Goal: Transaction & Acquisition: Subscribe to service/newsletter

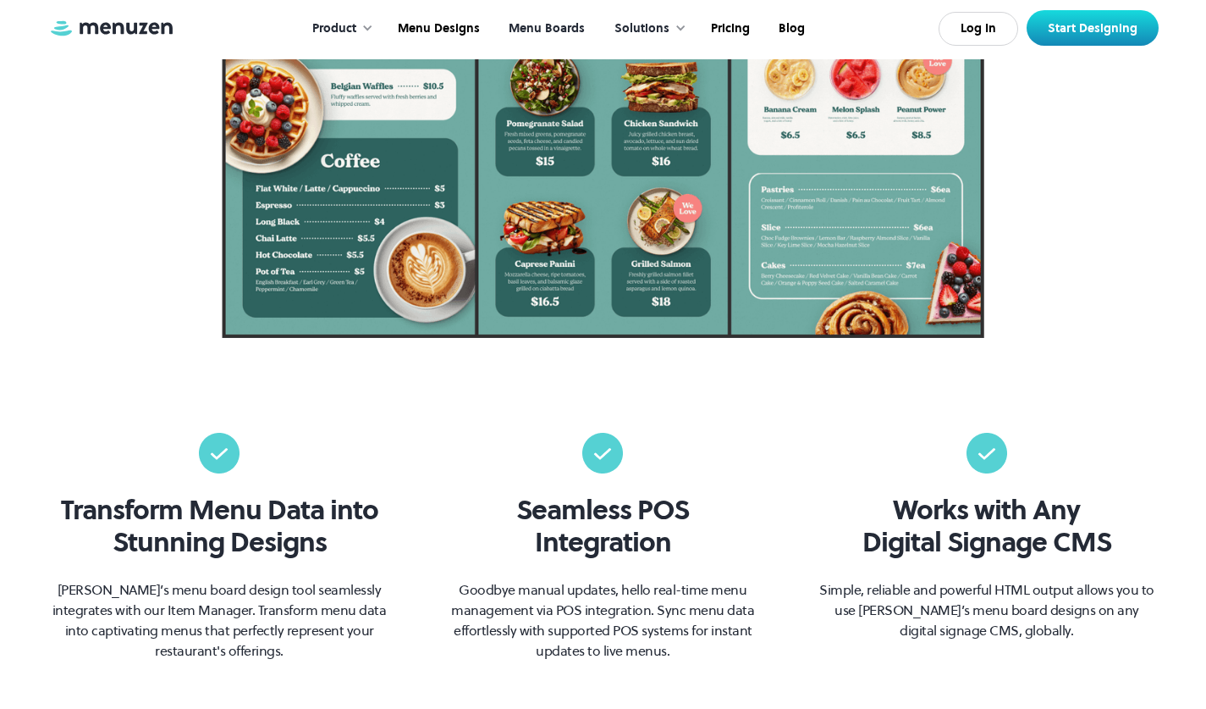
scroll to position [600, 0]
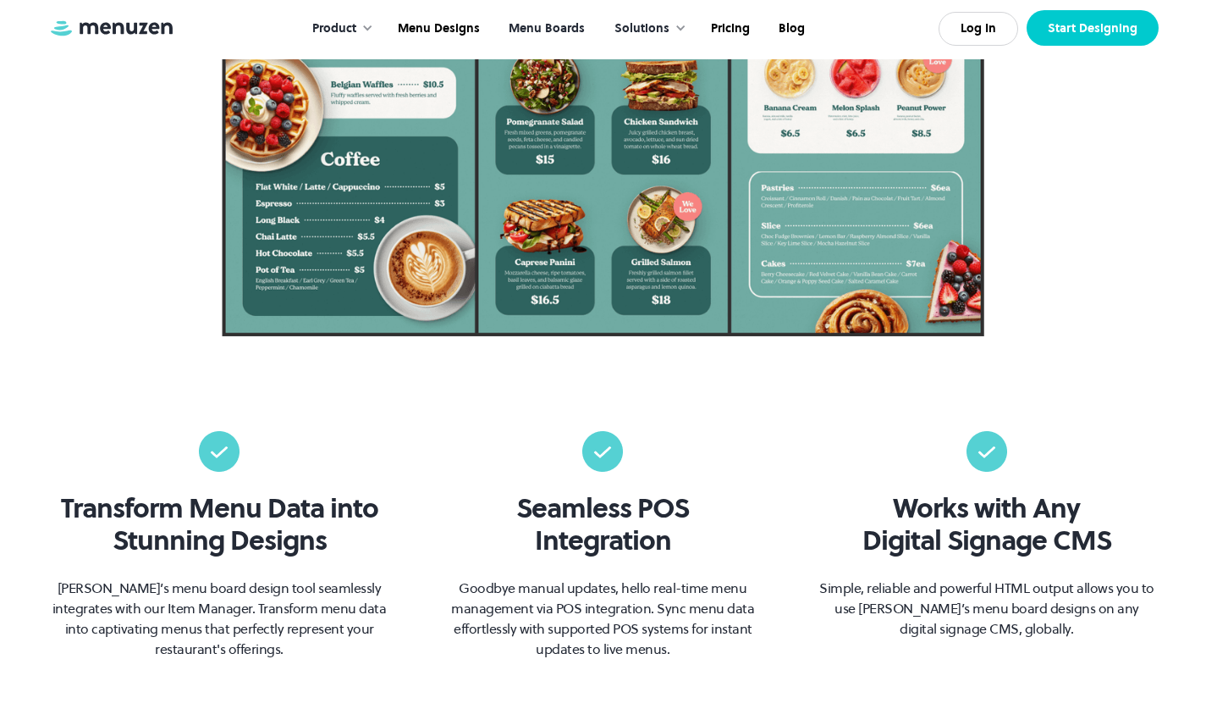
click at [1089, 15] on link "Start Designing" at bounding box center [1093, 28] width 132 height 36
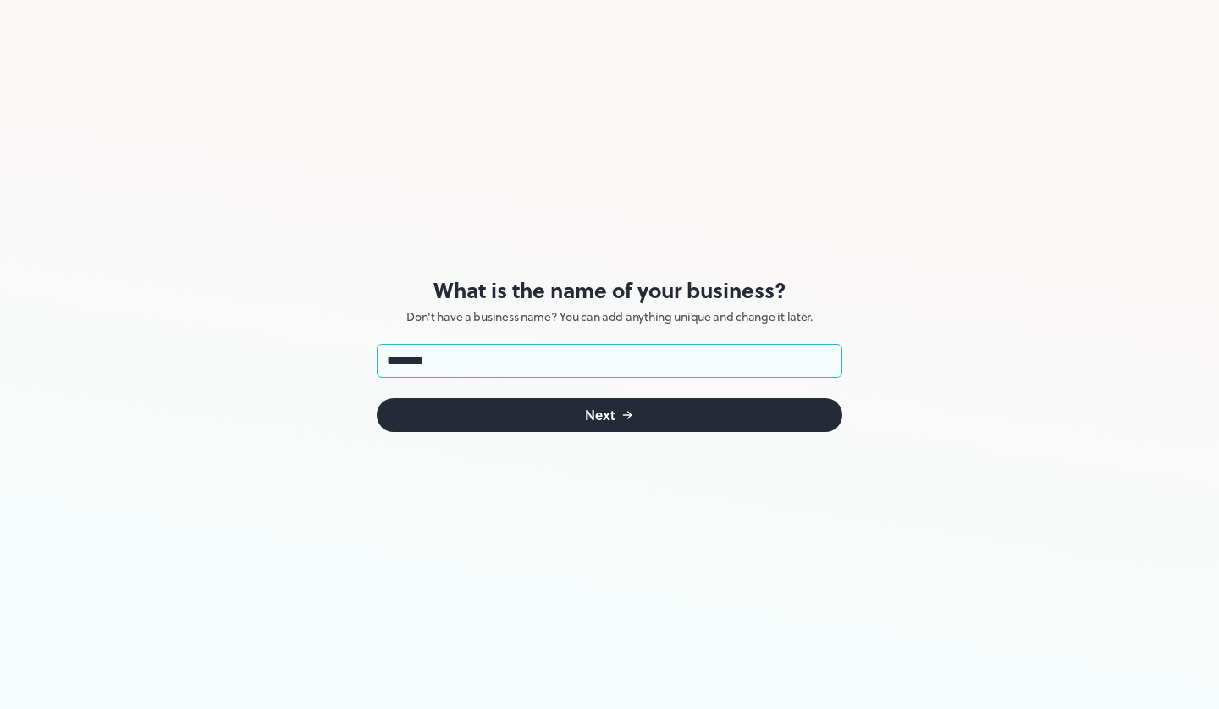
type input "********"
click button "Next" at bounding box center [610, 415] width 466 height 34
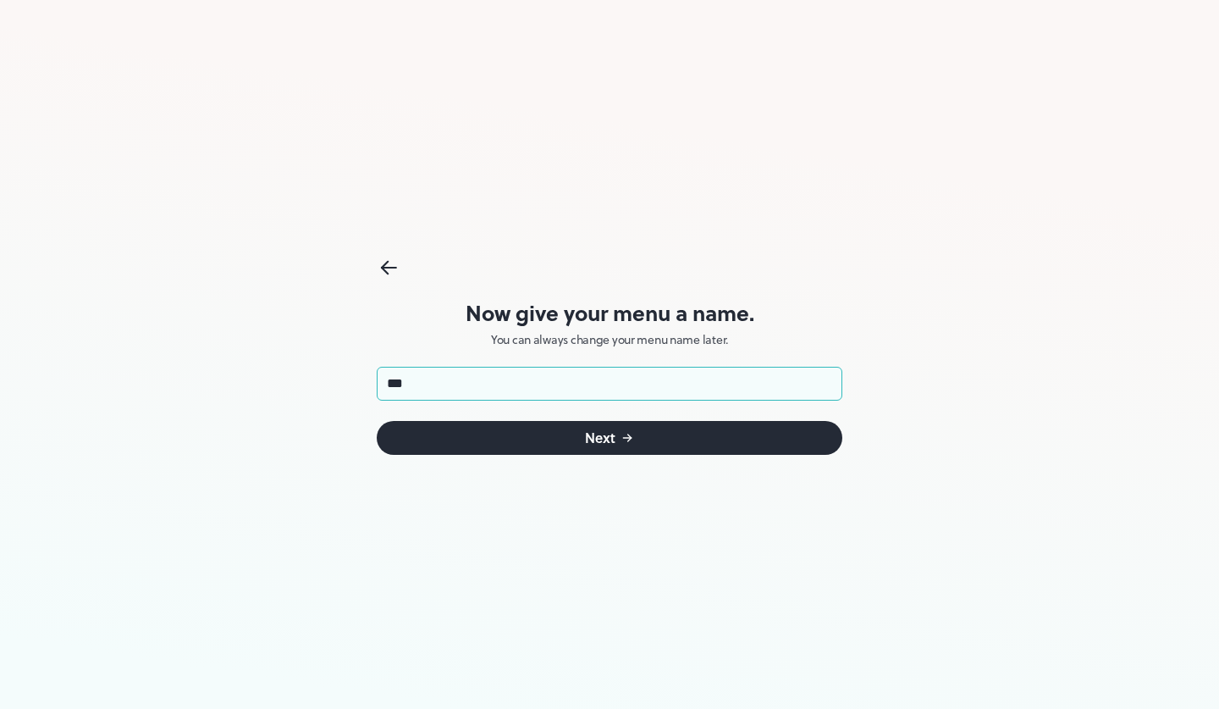
type input "********"
click at [543, 438] on button "Next" at bounding box center [610, 438] width 466 height 34
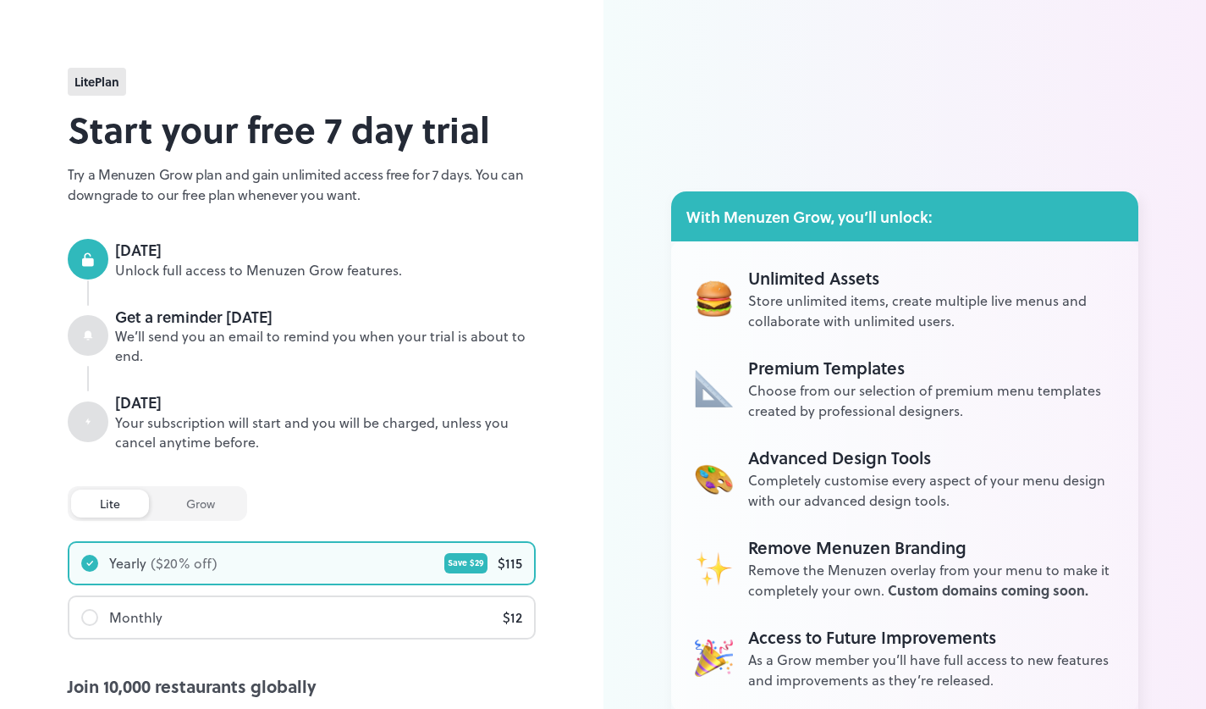
click at [215, 502] on div "grow" at bounding box center [200, 503] width 86 height 28
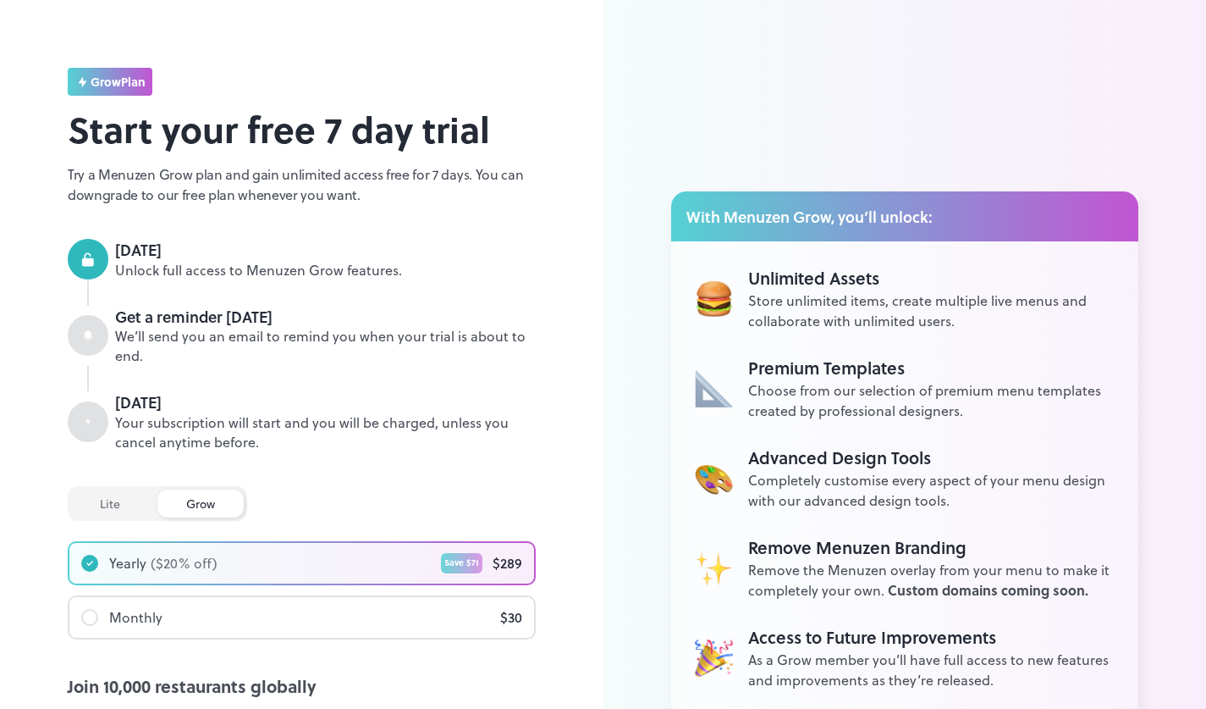
click at [116, 500] on div "lite" at bounding box center [110, 503] width 78 height 28
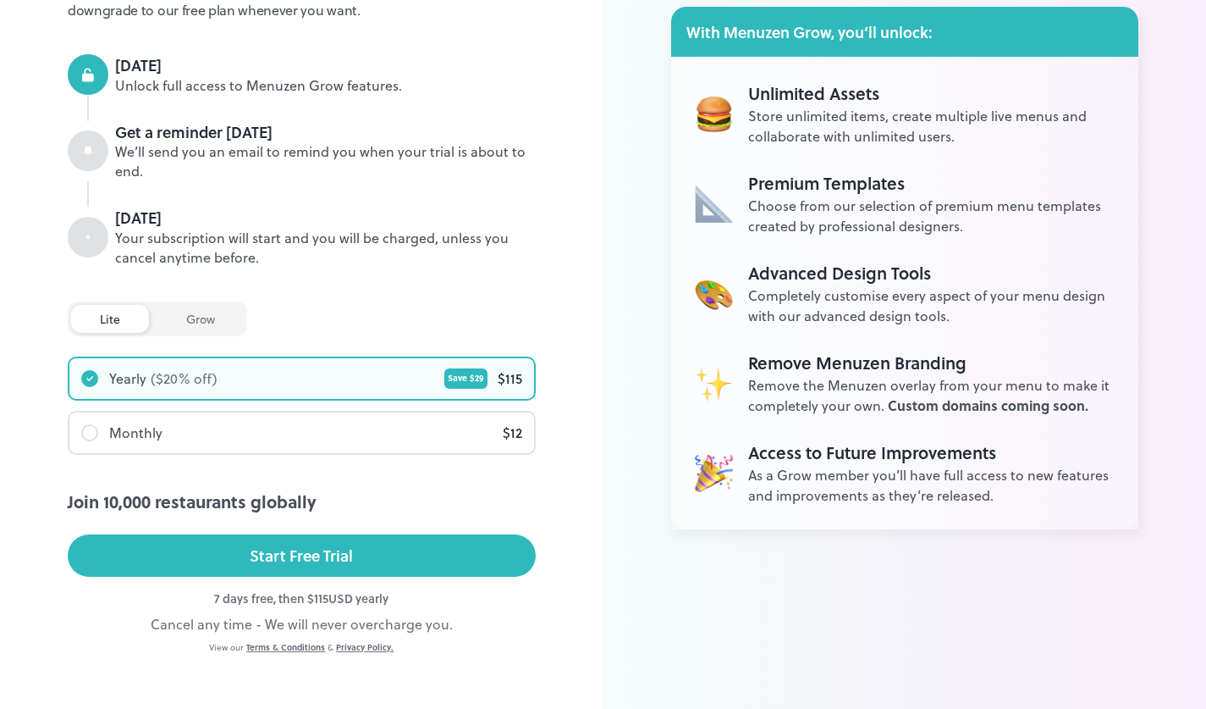
scroll to position [196, 0]
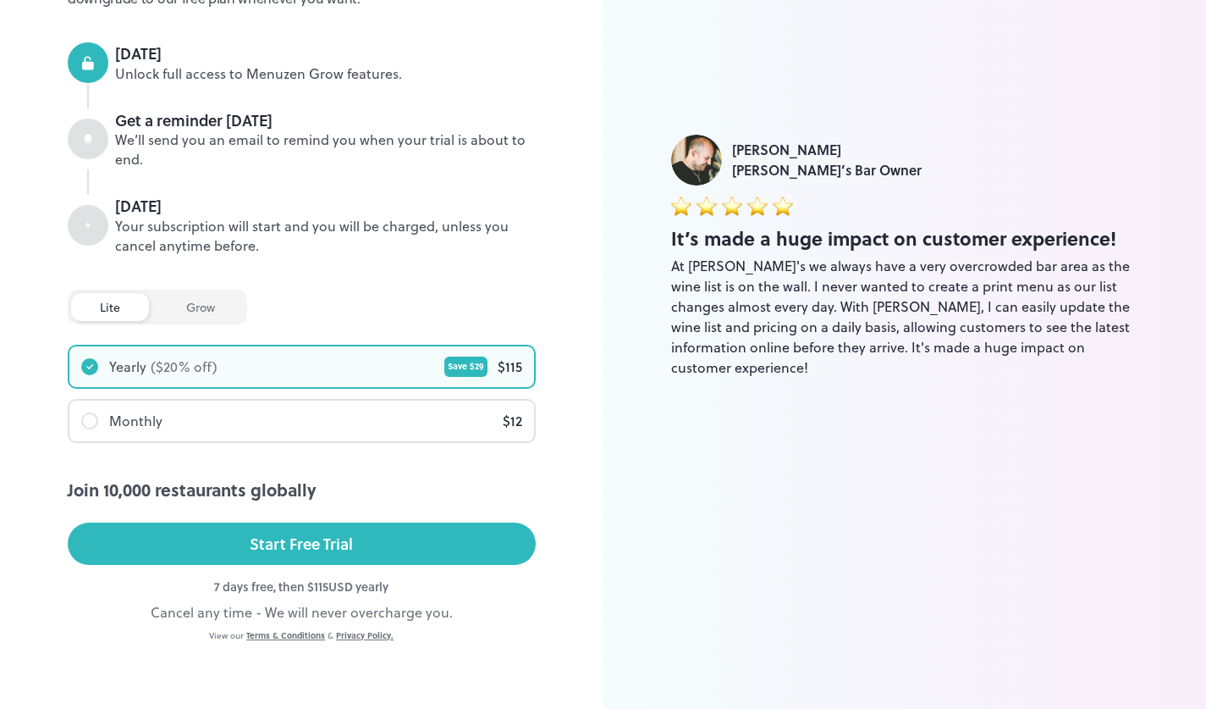
click at [275, 422] on div "Monthly $ 12" at bounding box center [301, 420] width 465 height 41
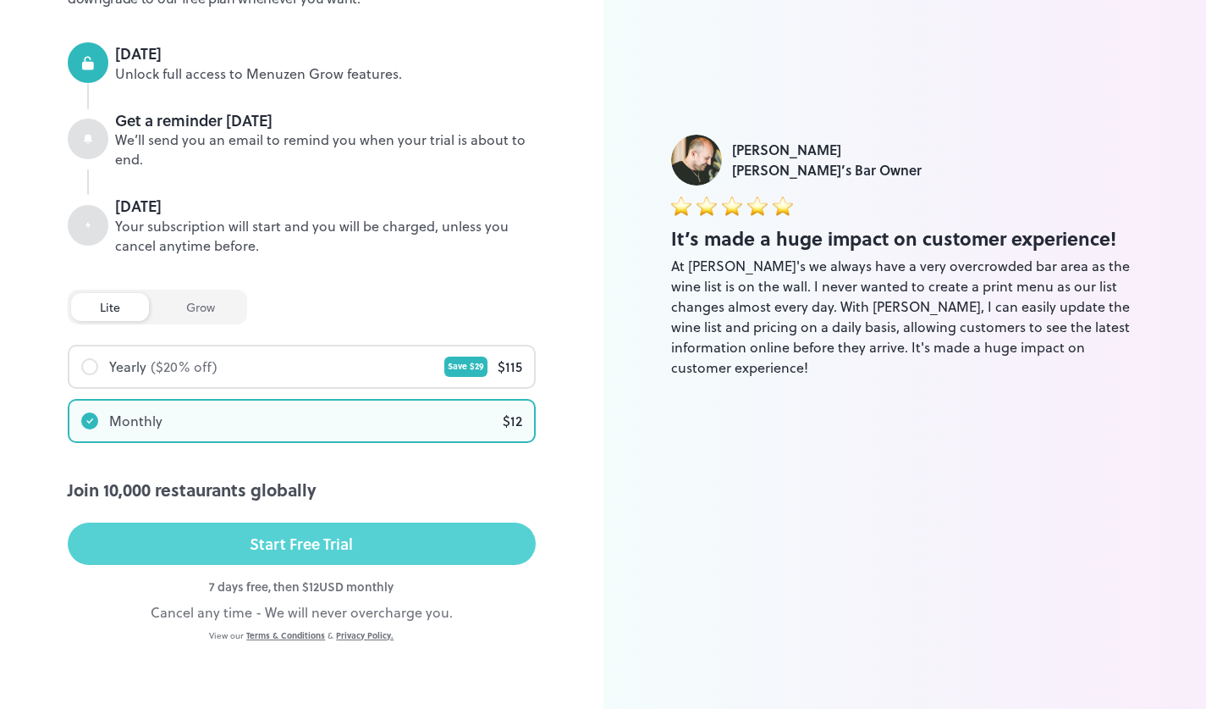
click at [302, 545] on div "Start Free Trial" at bounding box center [301, 543] width 103 height 25
